Goal: Task Accomplishment & Management: Complete application form

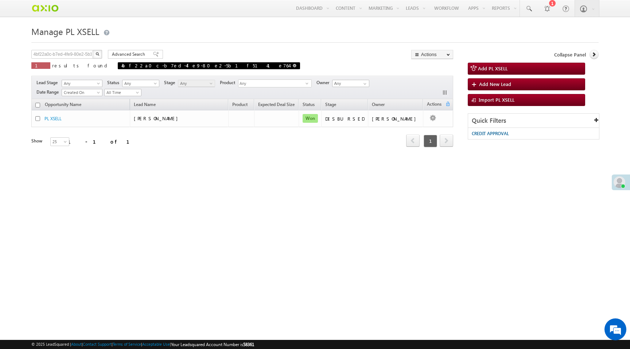
click at [293, 67] on span at bounding box center [295, 66] width 4 height 4
type input "Search PL XSELL"
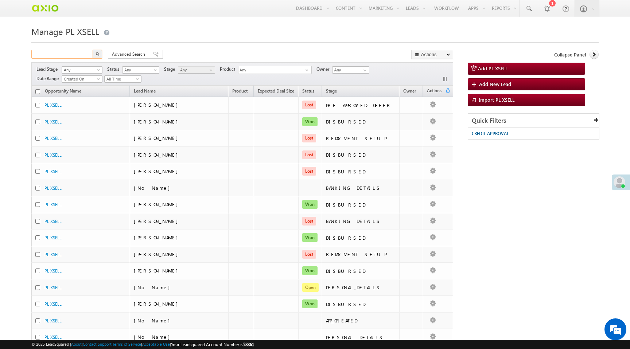
click at [70, 54] on input "text" at bounding box center [62, 54] width 62 height 9
paste input "bb794342-378b-4ef4-946c-280a2fd9b382"
type input "bb794342-378b-4ef4-946c-280a2fd9b382"
click at [93, 50] on button "button" at bounding box center [97, 54] width 9 height 9
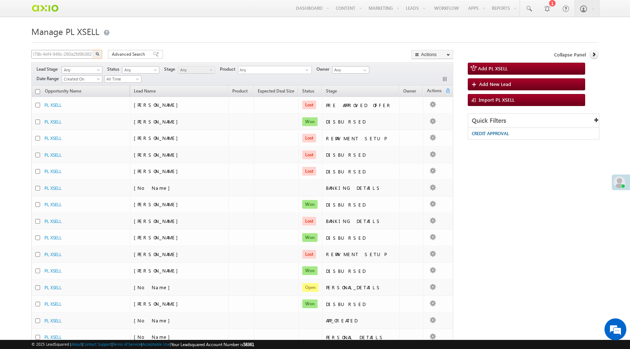
scroll to position [0, 0]
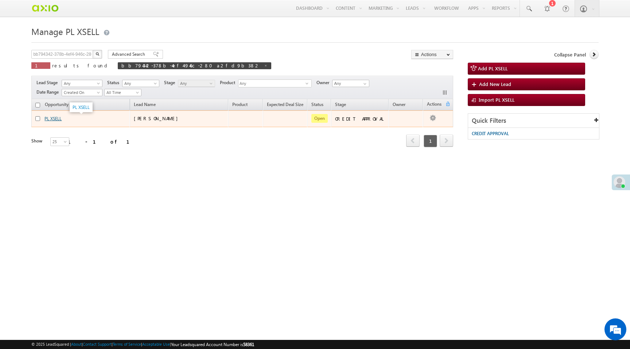
click at [55, 120] on link "PL XSELL" at bounding box center [52, 118] width 17 height 5
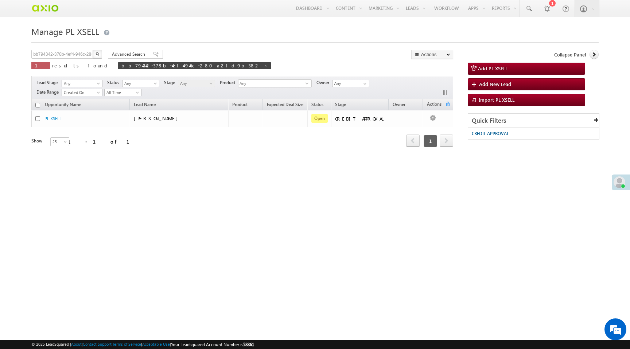
click at [97, 54] on img "button" at bounding box center [98, 54] width 4 height 4
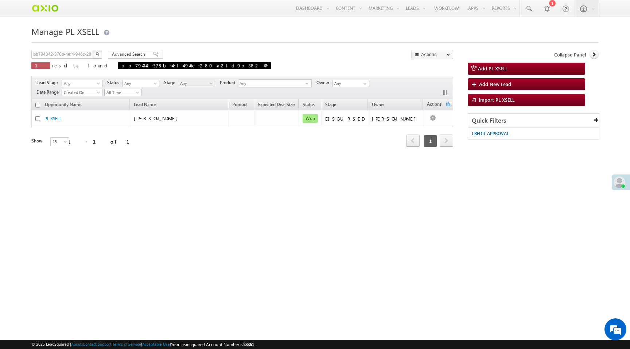
click at [172, 65] on span "bb794342-378b-4ef4-946c-280a2fd9b382" at bounding box center [195, 65] width 154 height 7
click at [264, 66] on span at bounding box center [266, 66] width 4 height 4
type input "Search PL XSELL"
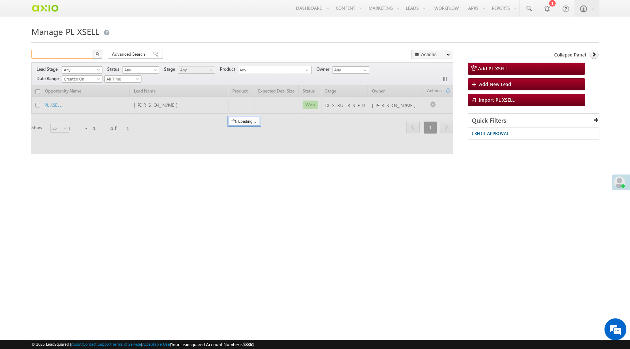
click at [81, 55] on input "text" at bounding box center [62, 54] width 62 height 9
paste input "dd1e6e38-7509-4815-b1ad-bba444cf7a69"
type input "dd1e6e38-7509-4815-b1ad-bba444cf7a69"
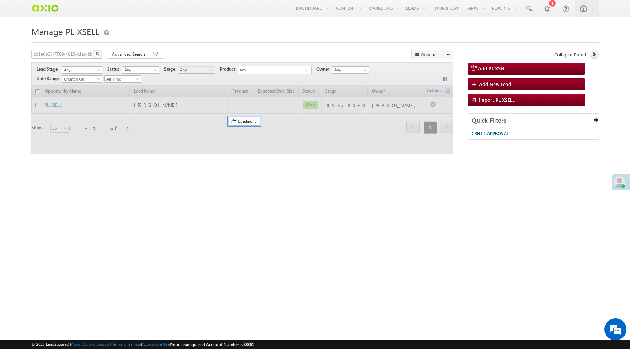
click at [97, 57] on button "button" at bounding box center [97, 54] width 9 height 9
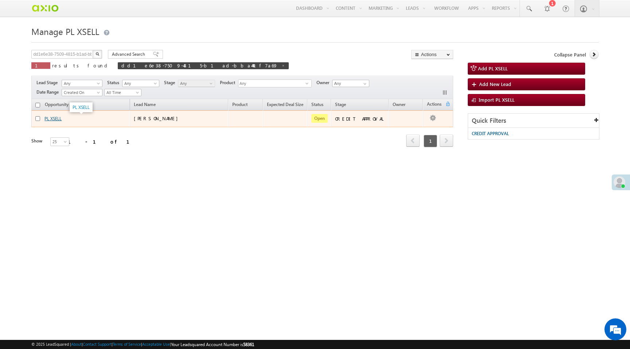
click at [60, 120] on link "PL XSELL" at bounding box center [52, 118] width 17 height 5
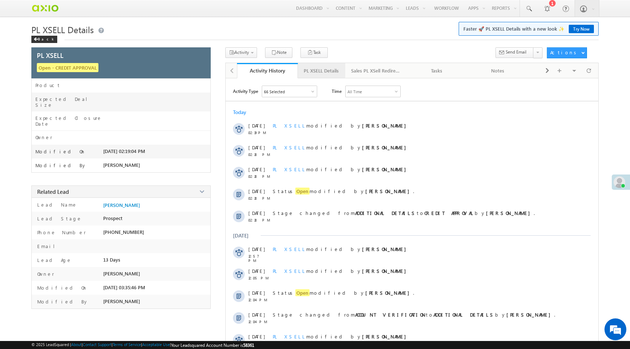
click at [320, 68] on div "PL XSELL Details" at bounding box center [321, 70] width 35 height 9
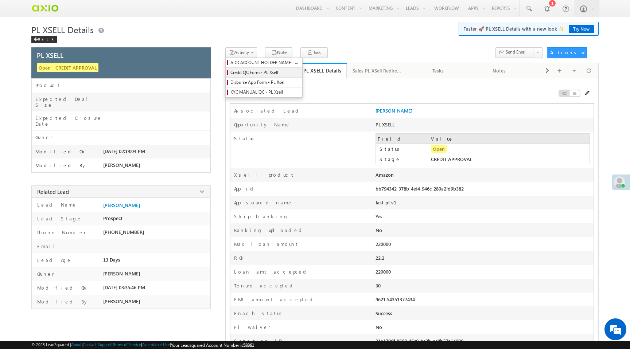
click at [244, 71] on span "Credit QC Form - PL Xsell" at bounding box center [264, 72] width 69 height 7
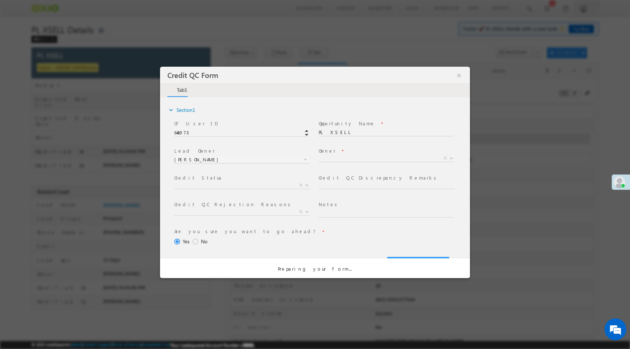
select select "50aed37f-b58e-11ec-8597-0681fe0b10f8"
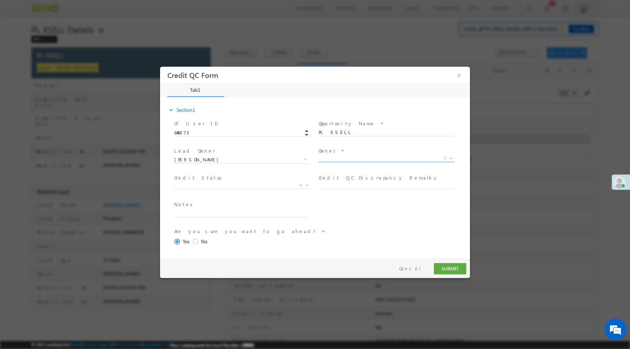
click at [325, 161] on span "X" at bounding box center [387, 158] width 136 height 7
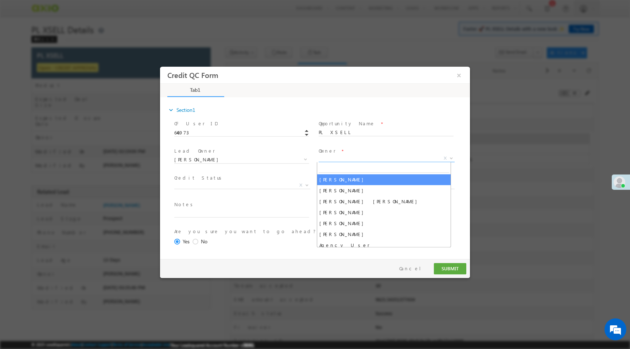
select select "65e28f60-3a0a-11ef-bbd2-0695f51e8b4b"
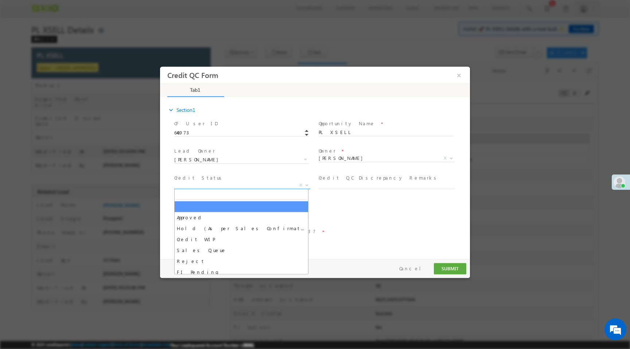
click at [238, 187] on span "X" at bounding box center [242, 185] width 136 height 7
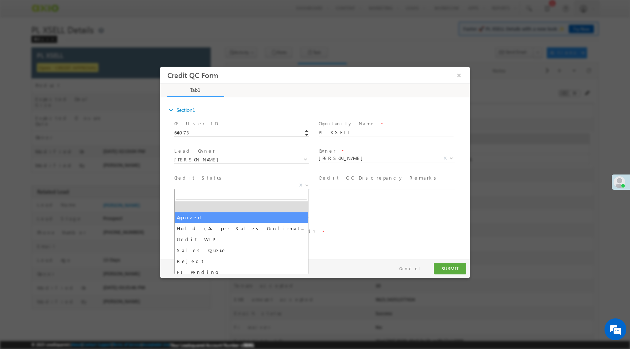
select select "Approved"
select select "NA"
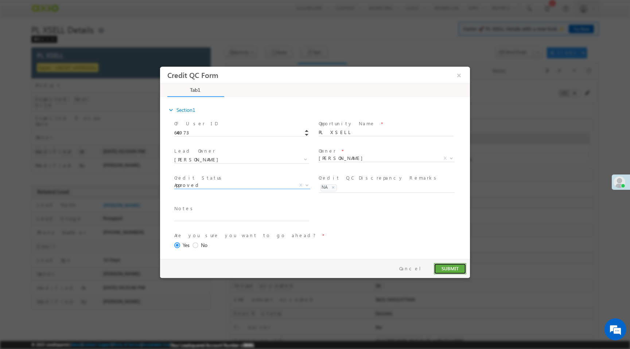
click at [438, 269] on button "SUBMIT" at bounding box center [450, 268] width 32 height 11
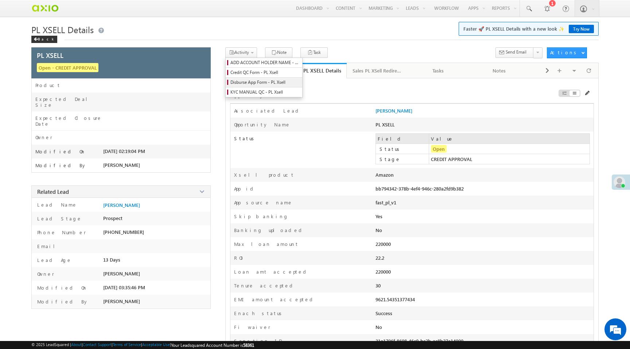
click at [248, 84] on span "Disburse App Form - PL Xsell" at bounding box center [264, 82] width 69 height 7
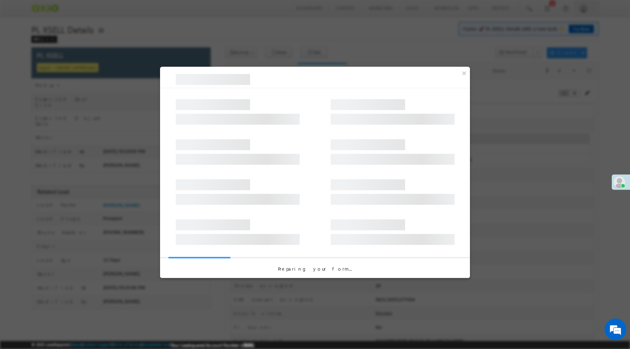
select select "PL XSell Disbursement Initiated"
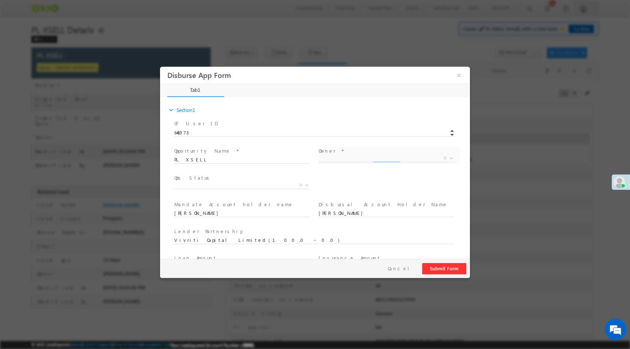
select select "65e28f60-3a0a-11ef-bbd2-0695f51e8b4b"
click at [261, 187] on span "X" at bounding box center [242, 185] width 136 height 7
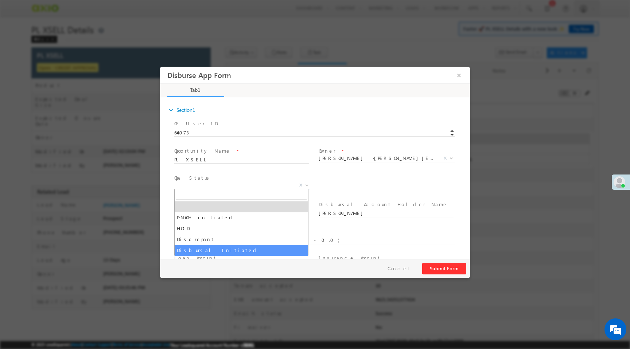
select select "Disbursal Initiated"
select select "NA"
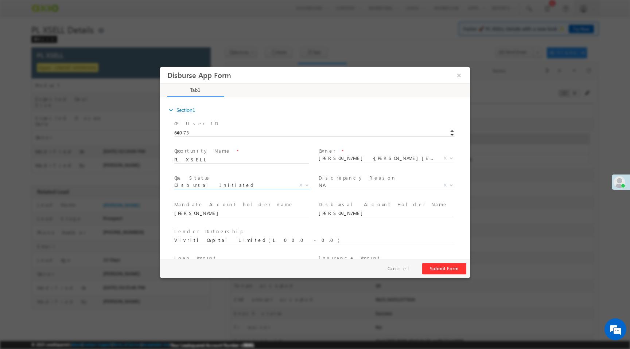
scroll to position [108, 0]
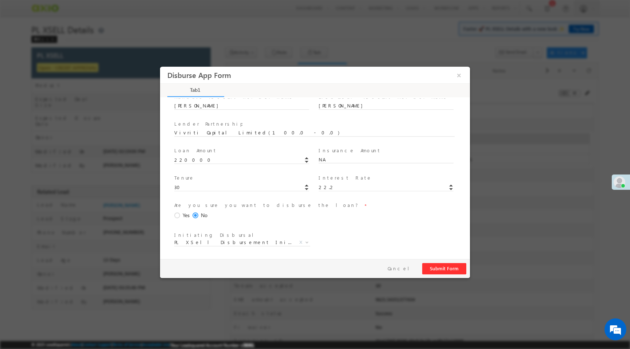
click at [176, 214] on span at bounding box center [178, 216] width 8 height 7
click at [160, 67] on input "Yes" at bounding box center [160, 67] width 0 height 0
click at [442, 270] on button "Submit Form" at bounding box center [444, 268] width 44 height 11
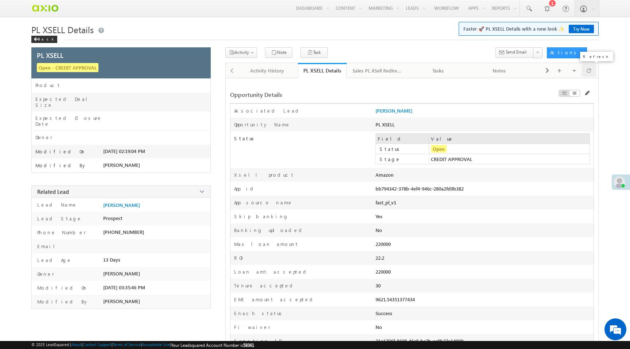
click at [591, 73] on div at bounding box center [589, 70] width 15 height 13
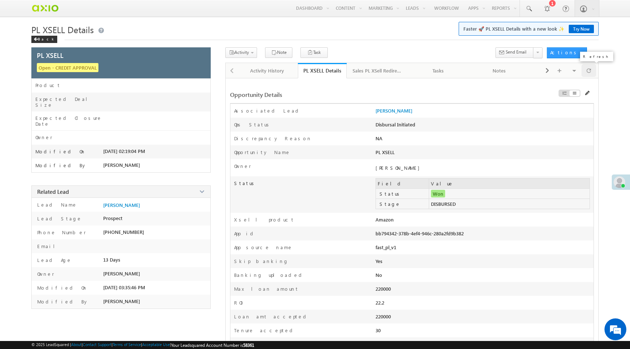
click at [587, 71] on span at bounding box center [589, 70] width 4 height 13
click at [269, 74] on div "Activity History" at bounding box center [267, 70] width 49 height 9
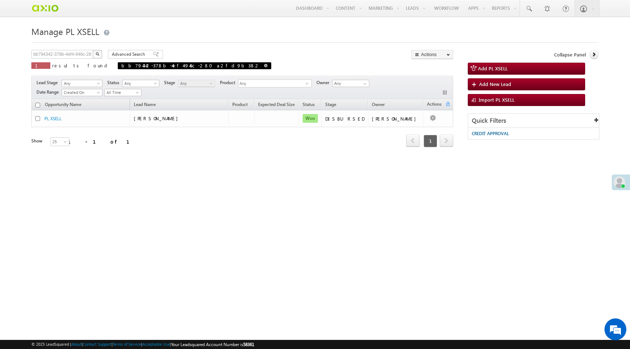
click at [264, 67] on span at bounding box center [266, 66] width 4 height 4
type input "Search PL XSELL"
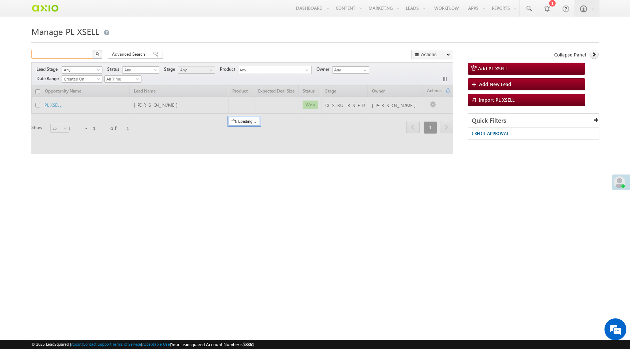
click at [66, 56] on input "text" at bounding box center [62, 54] width 62 height 9
paste input "f7fdbf31-40f5-47de-b2f8-dc99c2654828"
type input "f7fdbf31-40f5-47de-b2f8-dc99c2654828"
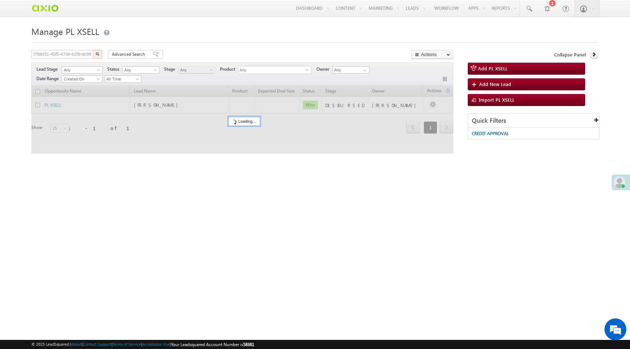
click at [100, 54] on button "button" at bounding box center [97, 54] width 9 height 9
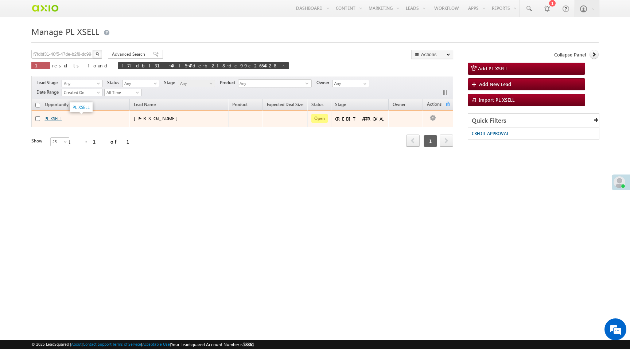
click at [52, 120] on link "PL XSELL" at bounding box center [52, 118] width 17 height 5
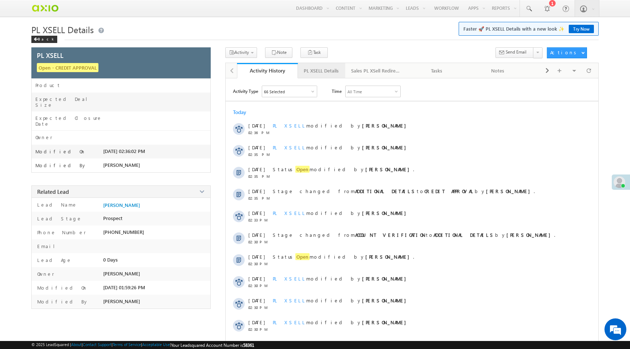
click at [323, 71] on div "PL XSELL Details" at bounding box center [321, 70] width 35 height 9
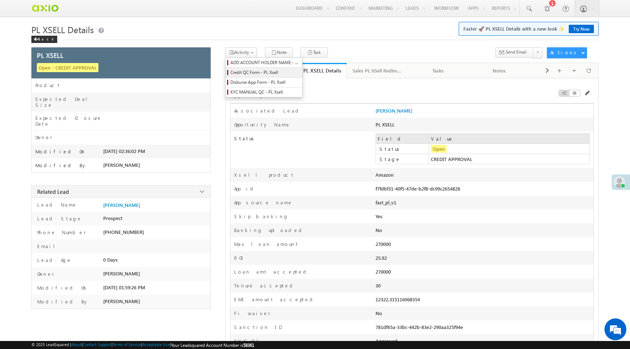
click at [244, 73] on span "Credit QC Form - PL Xsell" at bounding box center [264, 72] width 69 height 7
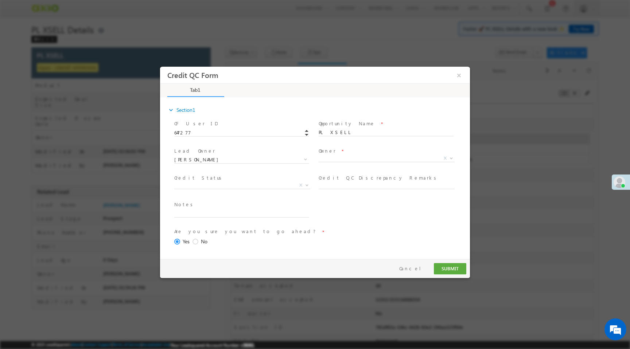
click at [334, 154] on span "Owner *" at bounding box center [386, 151] width 135 height 8
click at [336, 160] on span "X" at bounding box center [387, 158] width 136 height 7
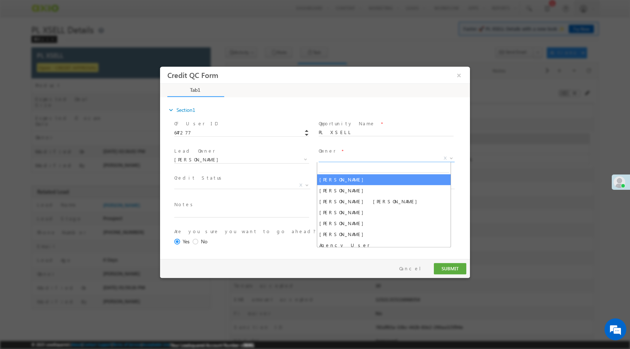
select select "65e28f60-3a0a-11ef-bbd2-0695f51e8b4b"
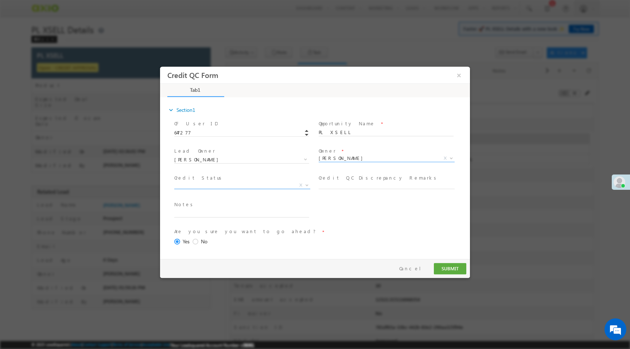
click at [233, 184] on span "X" at bounding box center [242, 185] width 136 height 7
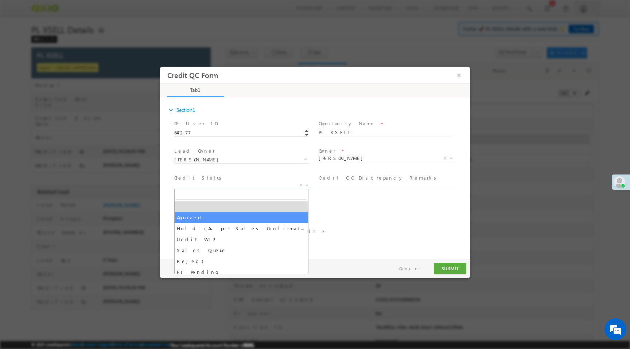
select select "Approved"
select select "NA"
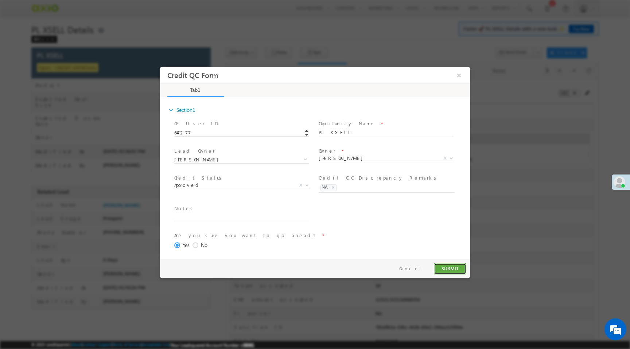
click at [445, 267] on button "SUBMIT" at bounding box center [450, 268] width 32 height 11
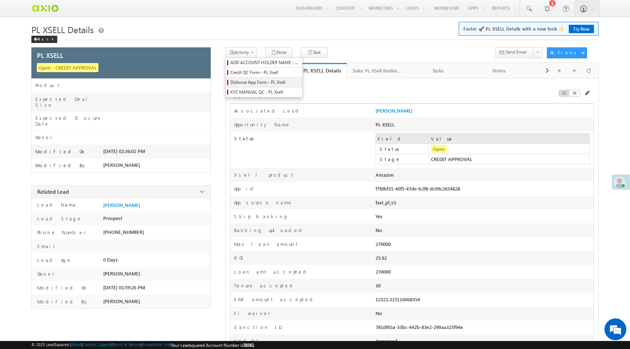
click at [244, 84] on span "Disburse App Form - PL Xsell" at bounding box center [264, 82] width 69 height 7
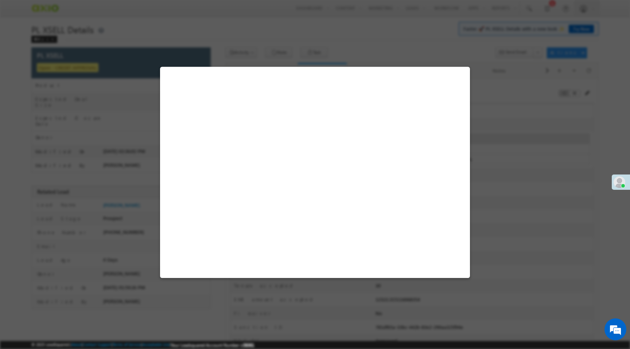
select select "PL XSell Disbursement Initiated"
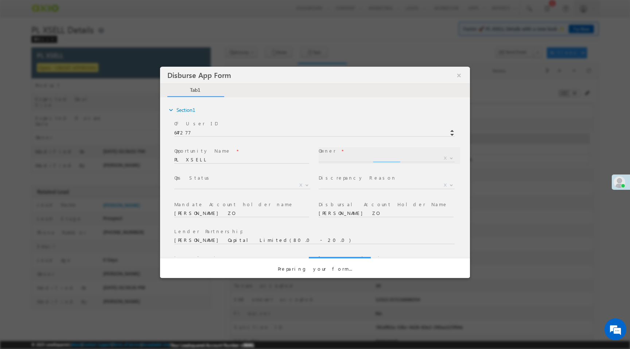
select select "65e28f60-3a0a-11ef-bbd2-0695f51e8b4b"
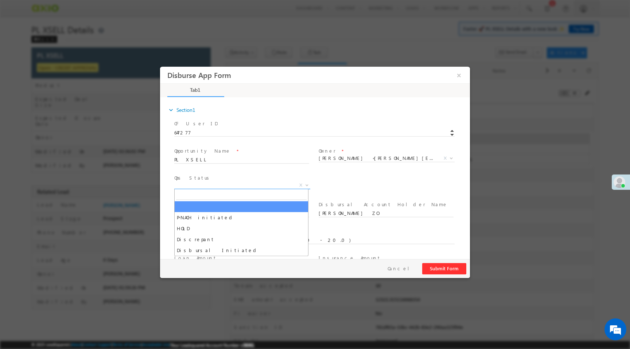
click at [229, 186] on span "X" at bounding box center [242, 185] width 136 height 7
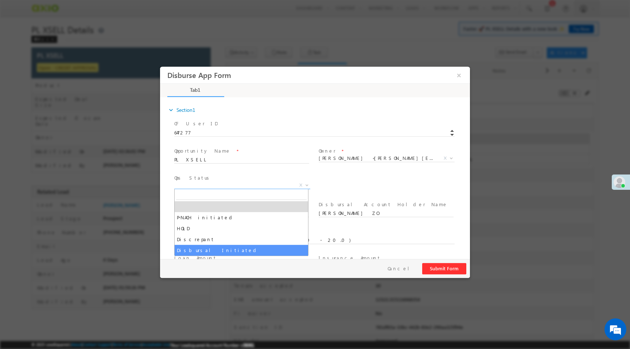
select select "Disbursal Initiated"
select select "NA"
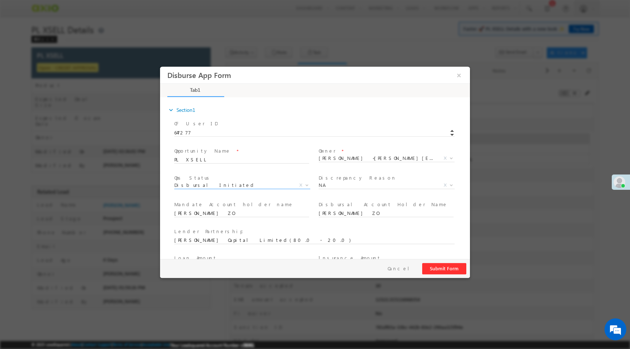
scroll to position [108, 0]
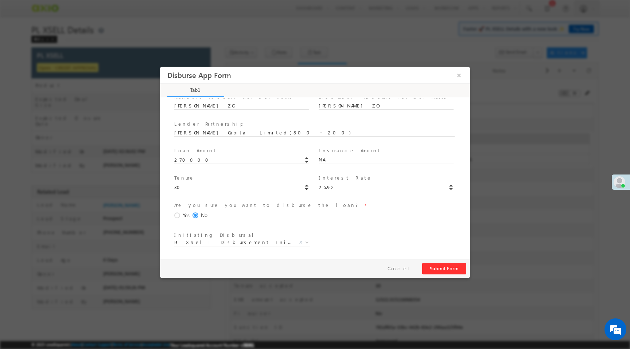
click at [179, 215] on span at bounding box center [178, 216] width 8 height 7
click at [160, 67] on input "Yes" at bounding box center [160, 67] width 0 height 0
click at [459, 265] on button "Submit Form" at bounding box center [444, 268] width 44 height 11
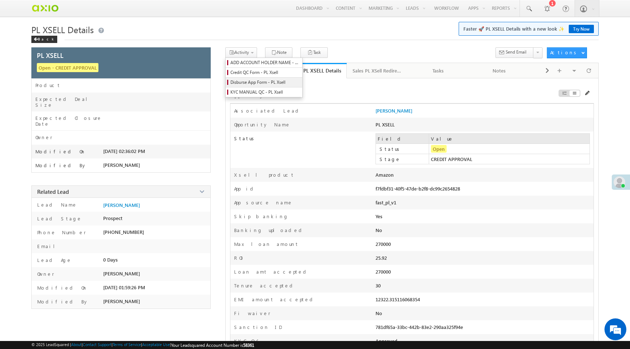
click at [254, 81] on span "Disburse App Form - PL Xsell" at bounding box center [264, 82] width 69 height 7
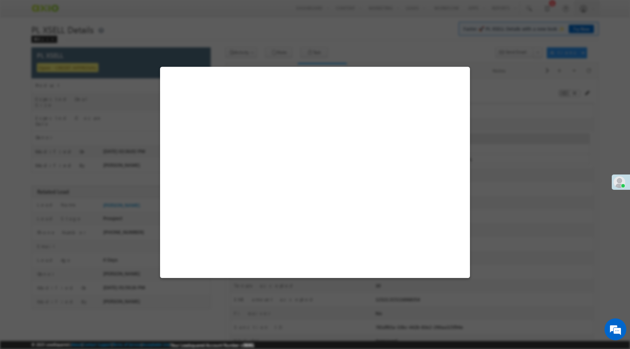
select select "Disbursal Initiated"
select select "NA"
select select "PL XSell Disbursement Initiated"
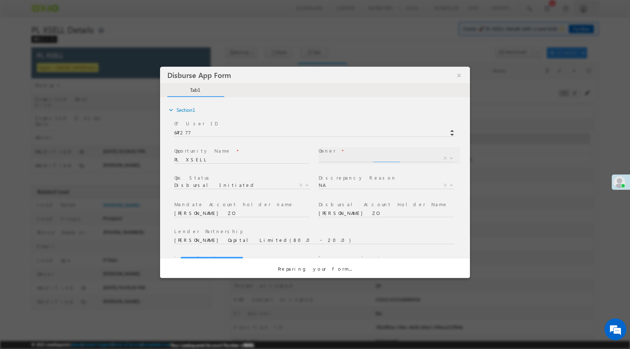
scroll to position [0, 0]
select select "65e28f60-3a0a-11ef-bbd2-0695f51e8b4b"
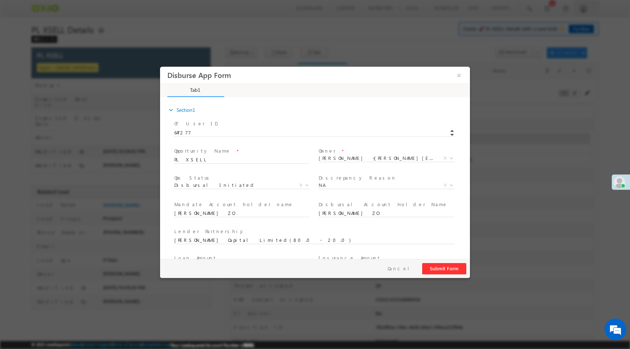
scroll to position [108, 0]
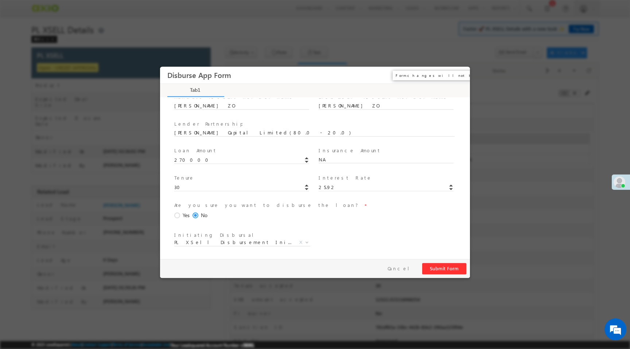
click at [459, 76] on button "×" at bounding box center [459, 75] width 12 height 13
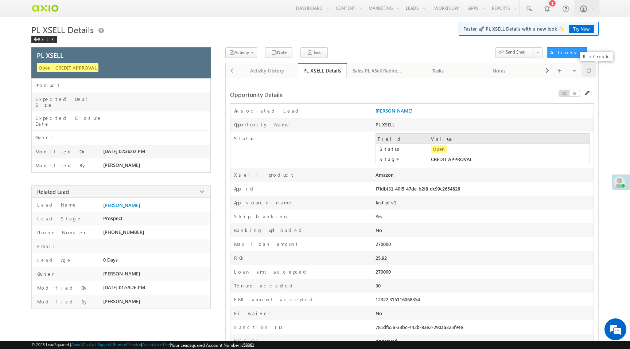
click at [589, 71] on span at bounding box center [589, 70] width 4 height 13
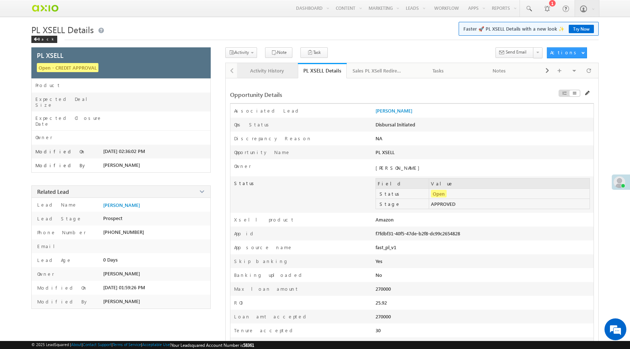
click at [263, 74] on div "Activity History" at bounding box center [267, 70] width 49 height 9
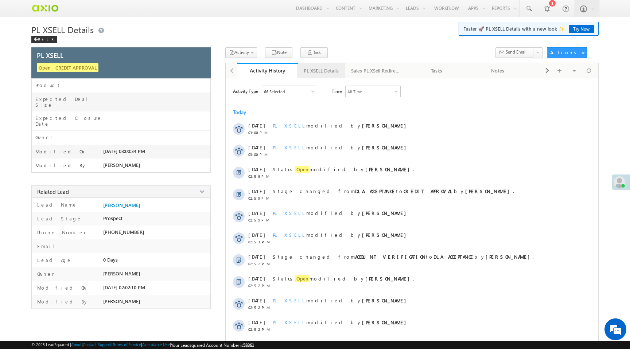
click at [316, 74] on div "PL XSELL Details" at bounding box center [321, 70] width 35 height 9
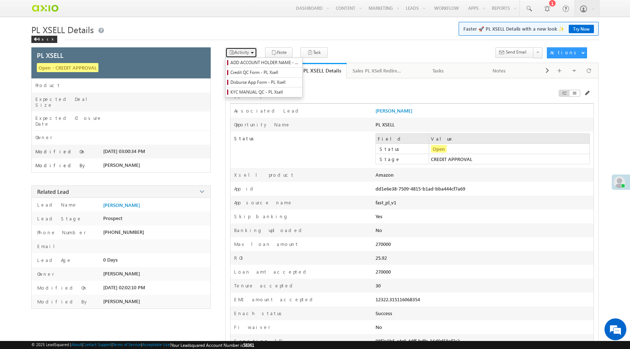
click at [251, 57] on button "Activity" at bounding box center [241, 52] width 32 height 11
click at [257, 75] on span "Credit QC Form - PL Xsell" at bounding box center [264, 72] width 69 height 7
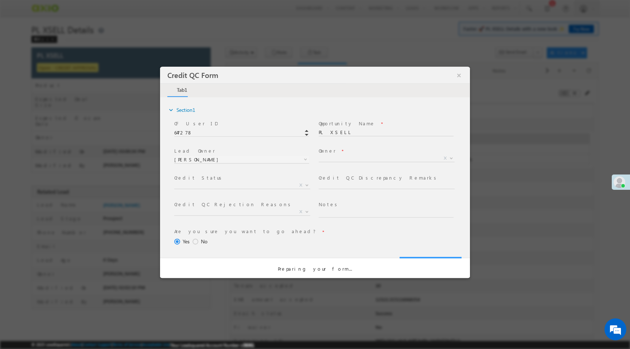
select select "50aed37f-b58e-11ec-8597-0681fe0b10f8"
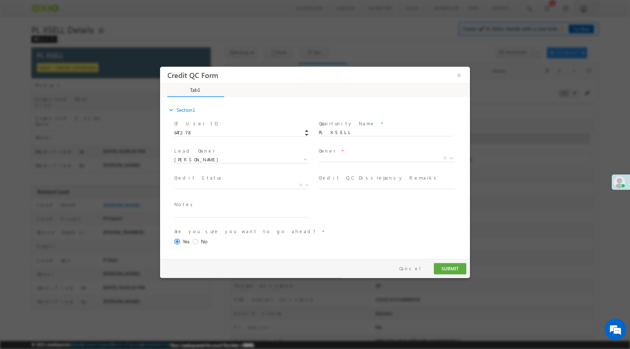
click at [339, 162] on span "X" at bounding box center [389, 159] width 141 height 9
click at [327, 160] on span "X" at bounding box center [387, 158] width 136 height 7
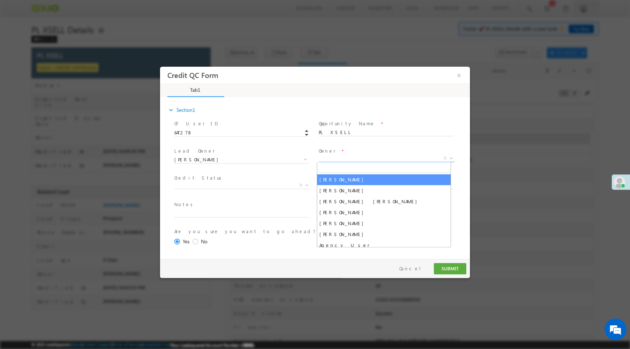
select select "65e28f60-3a0a-11ef-bbd2-0695f51e8b4b"
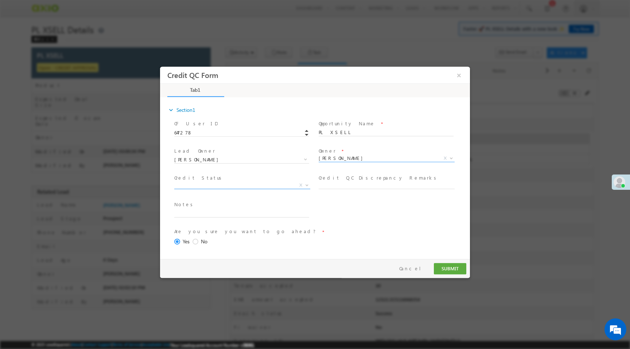
click at [231, 185] on span "X" at bounding box center [242, 185] width 136 height 7
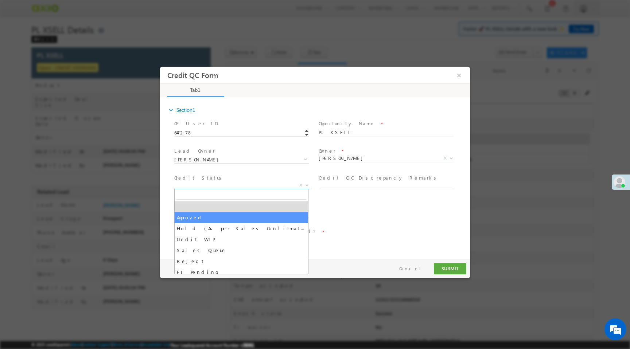
select select "Approved"
select select "NA"
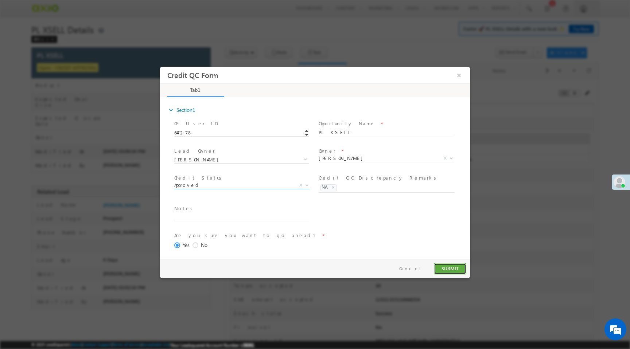
click at [446, 272] on button "SUBMIT" at bounding box center [450, 268] width 32 height 11
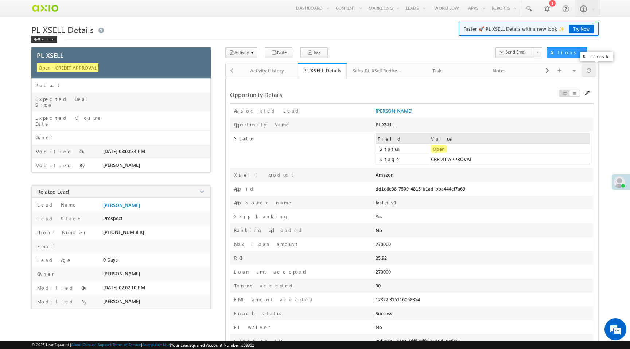
click at [588, 73] on span at bounding box center [589, 70] width 4 height 13
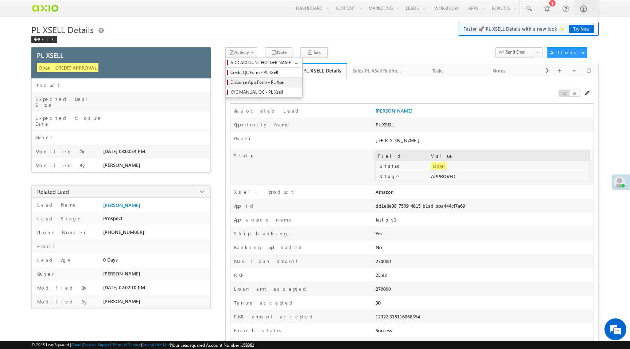
click at [254, 83] on span "Disburse App Form - PL Xsell" at bounding box center [264, 82] width 69 height 7
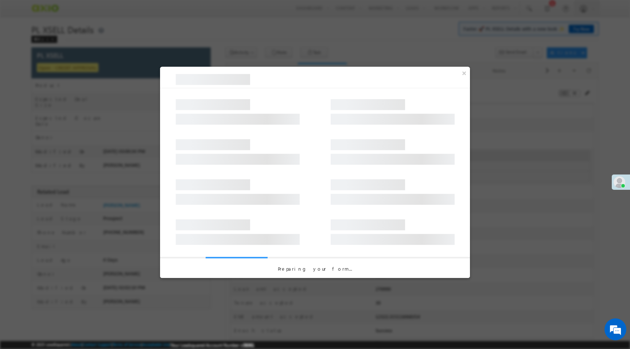
select select "PL XSell Disbursement Initiated"
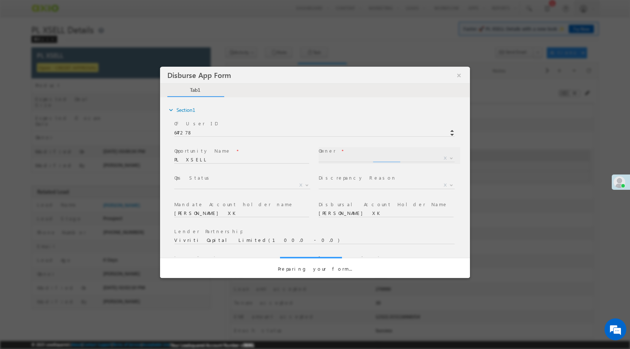
select select "f8849782-a99c-11ec-8597-0681fe0b10f8"
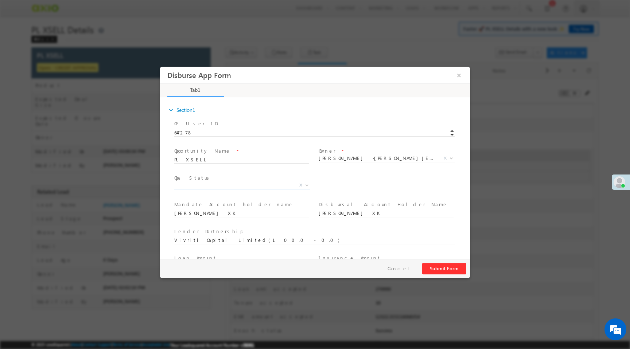
click at [241, 188] on span "X" at bounding box center [242, 185] width 136 height 7
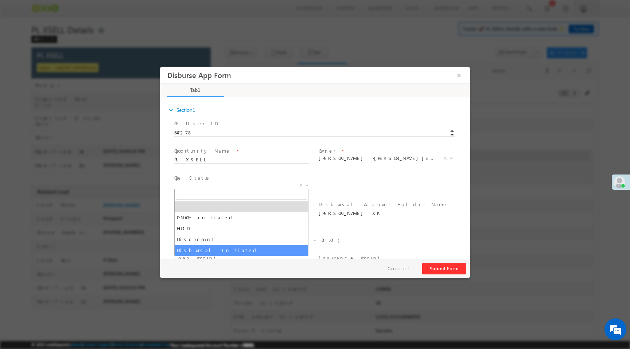
select select "Disbursal Initiated"
select select "NA"
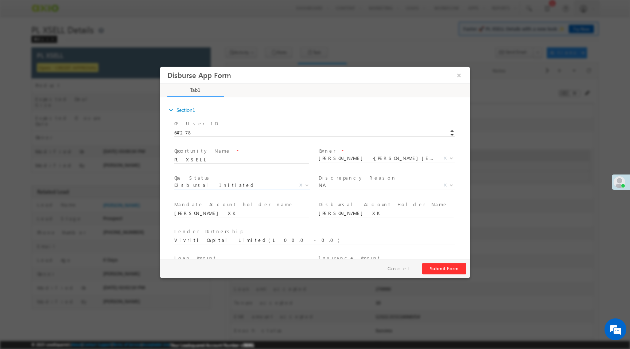
scroll to position [108, 0]
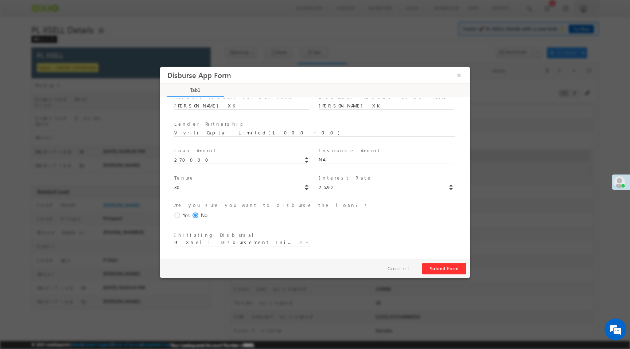
click at [178, 216] on span at bounding box center [178, 216] width 8 height 7
click at [160, 67] on input "Yes" at bounding box center [160, 67] width 0 height 0
click at [449, 273] on button "Submit Form" at bounding box center [444, 268] width 44 height 11
